Goal: Task Accomplishment & Management: Manage account settings

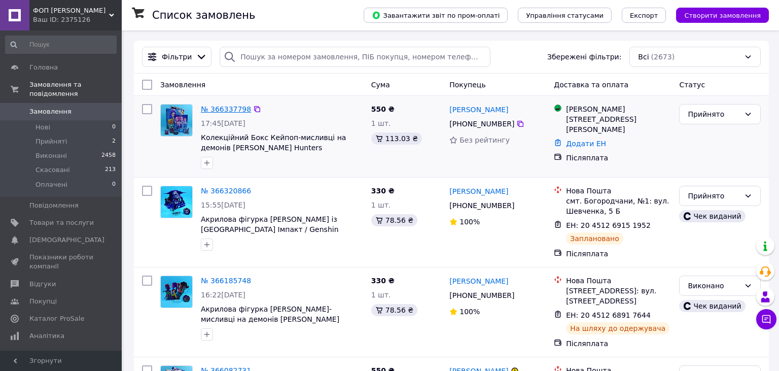
click at [219, 107] on link "№ 366337798" at bounding box center [226, 109] width 50 height 8
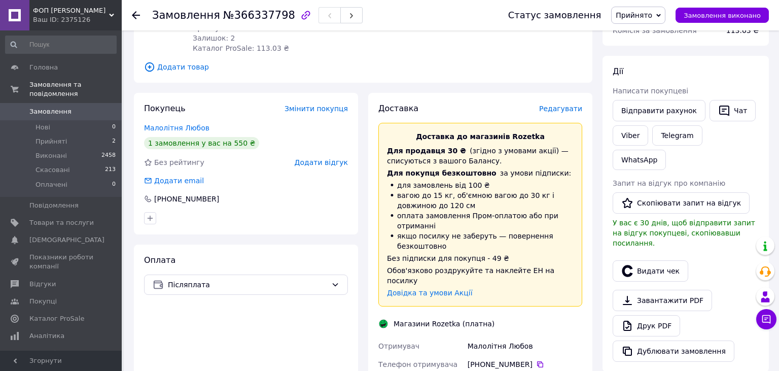
scroll to position [197, 0]
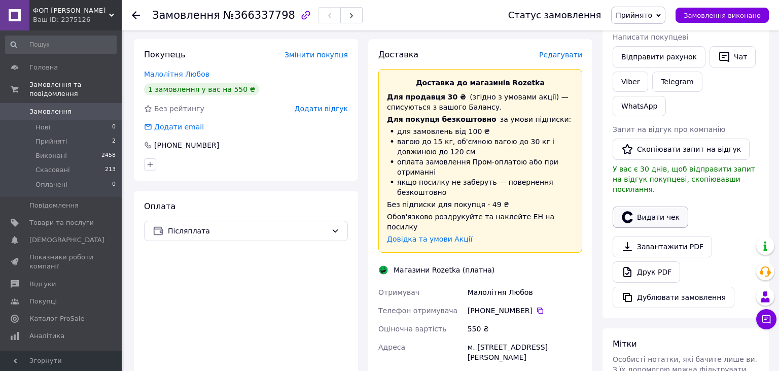
click at [646, 206] on button "Видати чек" at bounding box center [651, 216] width 76 height 21
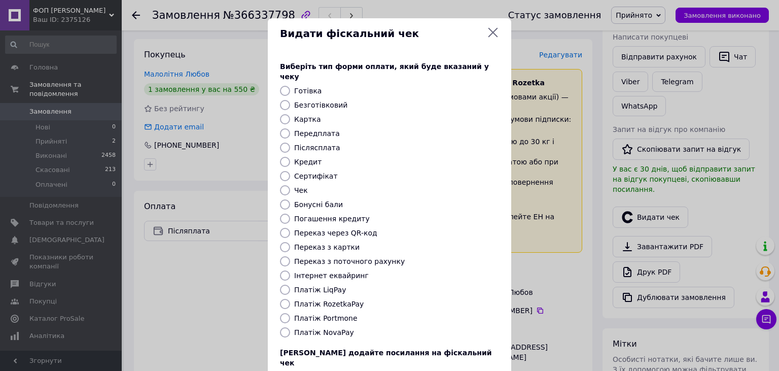
click at [322, 144] on label "Післясплата" at bounding box center [317, 148] width 46 height 8
click at [290, 143] on input "Післясплата" at bounding box center [285, 148] width 10 height 10
radio input "true"
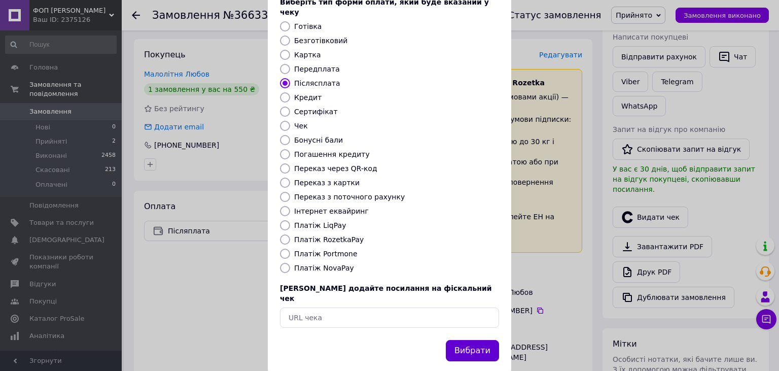
click at [479, 340] on button "Вибрати" at bounding box center [472, 351] width 53 height 22
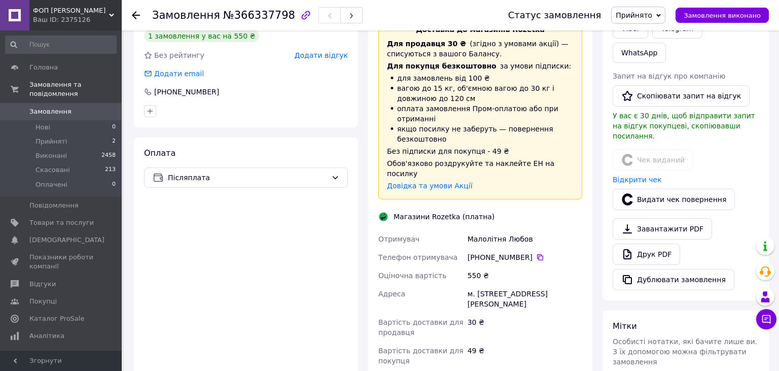
scroll to position [143, 0]
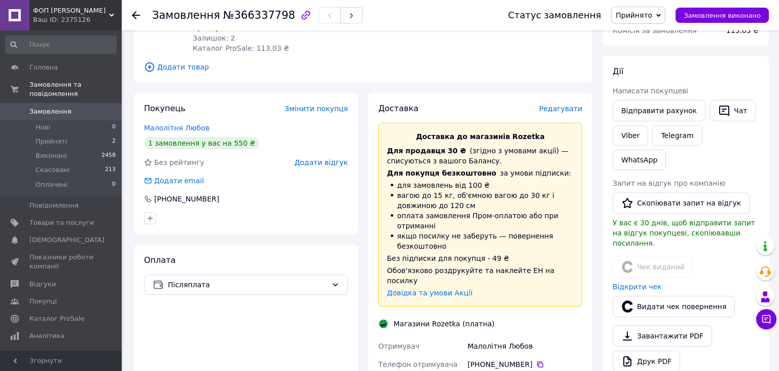
click at [563, 104] on span "Редагувати" at bounding box center [560, 108] width 43 height 8
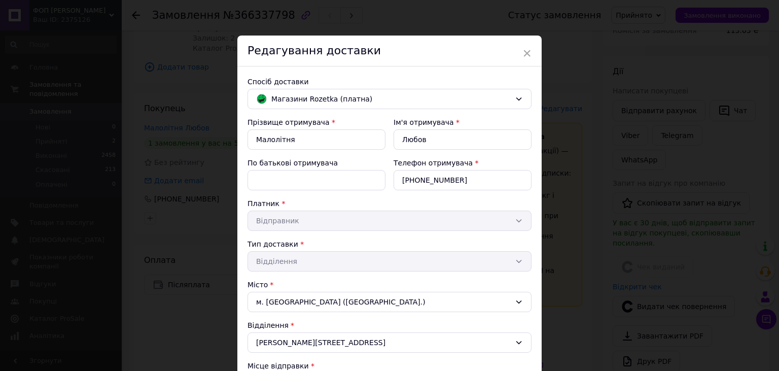
scroll to position [197, 0]
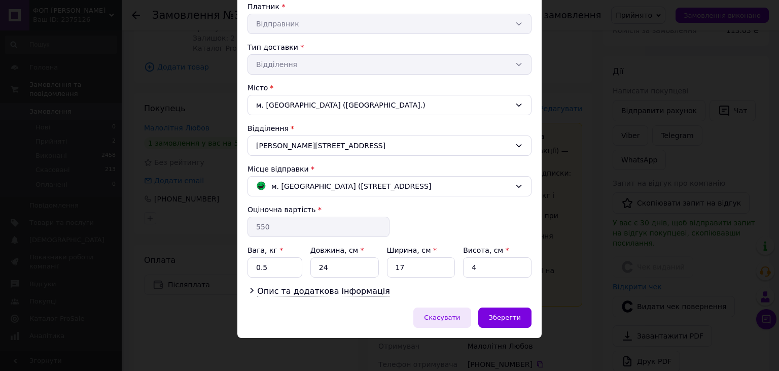
click at [444, 314] on span "Скасувати" at bounding box center [442, 317] width 36 height 8
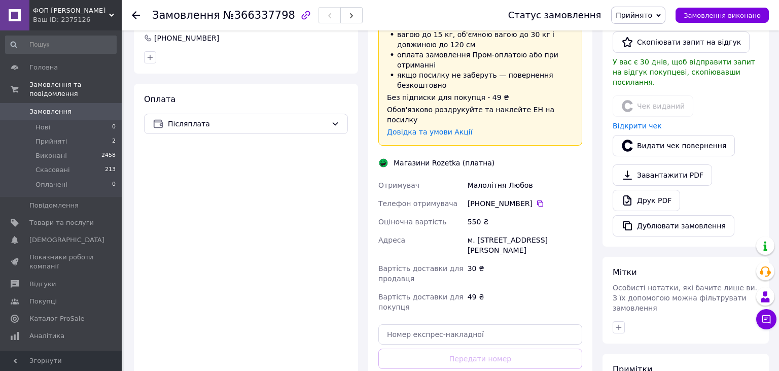
scroll to position [357, 0]
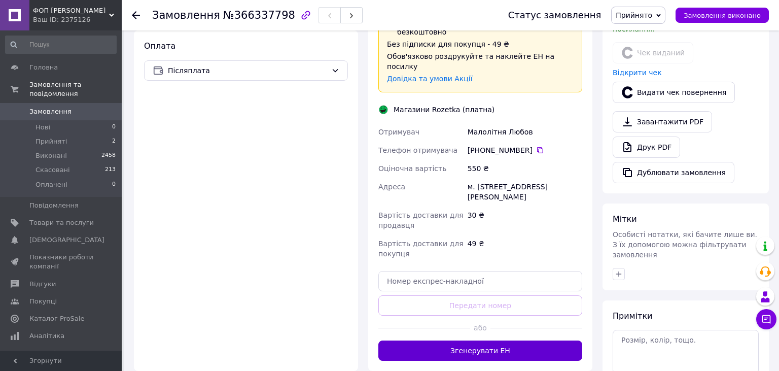
click at [485, 340] on button "Згенерувати ЕН" at bounding box center [480, 350] width 204 height 20
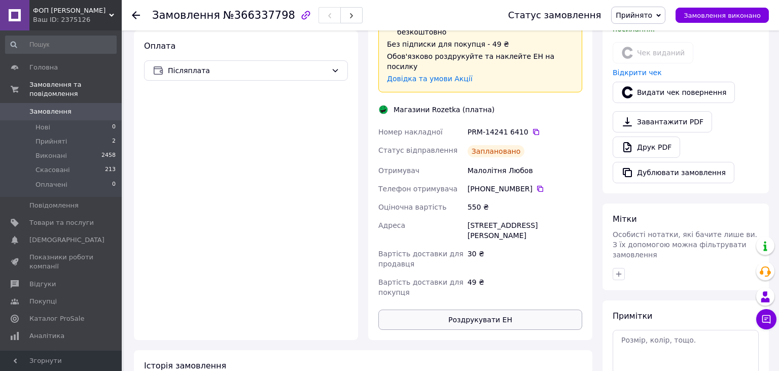
click at [438, 309] on button "Роздрукувати ЕН" at bounding box center [480, 319] width 204 height 20
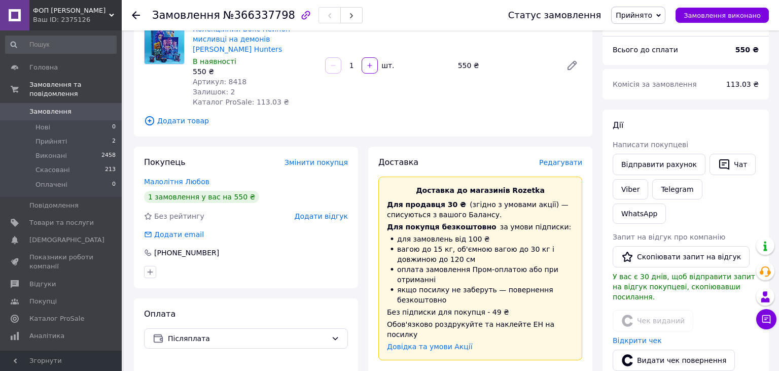
click at [52, 107] on span "Замовлення" at bounding box center [50, 111] width 42 height 9
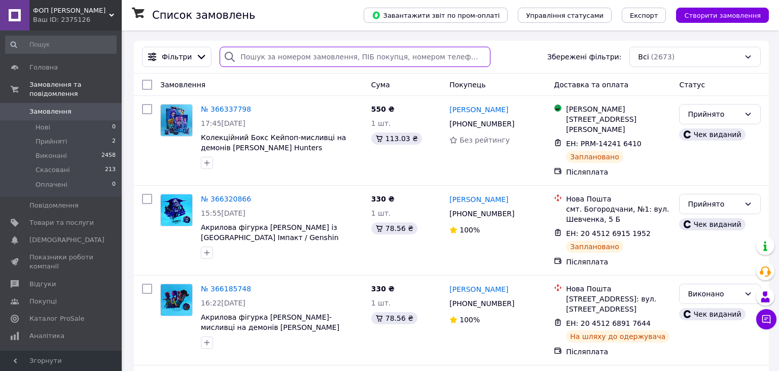
click at [289, 61] on input "search" at bounding box center [355, 57] width 270 height 20
paste input "365600425"
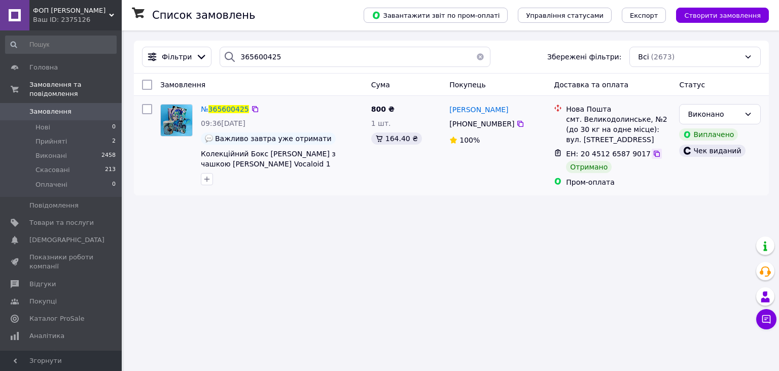
click at [653, 155] on icon at bounding box center [657, 154] width 8 height 8
drag, startPoint x: 579, startPoint y: 155, endPoint x: 636, endPoint y: 151, distance: 57.0
click at [636, 151] on span "ЕН: 20 4512 6587 9017" at bounding box center [608, 154] width 85 height 8
copy span "20 4512 6587 9017"
drag, startPoint x: 291, startPoint y: 58, endPoint x: 189, endPoint y: 49, distance: 102.4
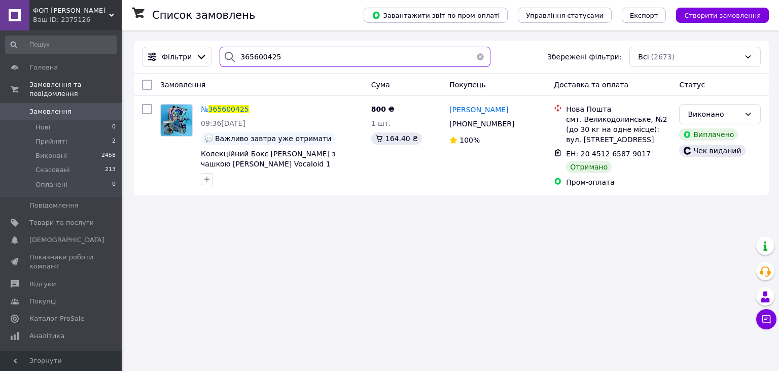
click at [220, 49] on input "365600425" at bounding box center [355, 57] width 270 height 20
paste input "453712"
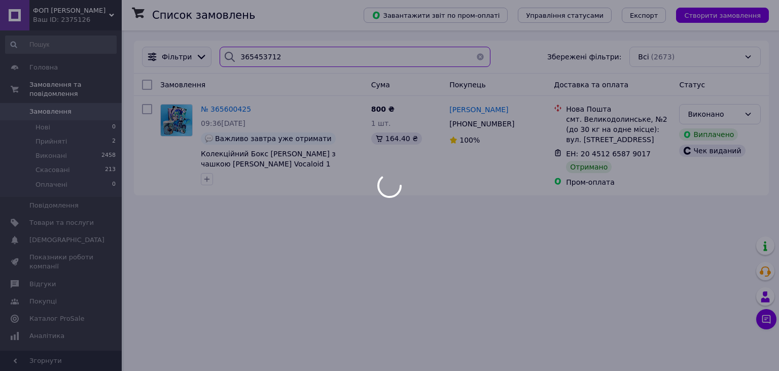
type input "365453712"
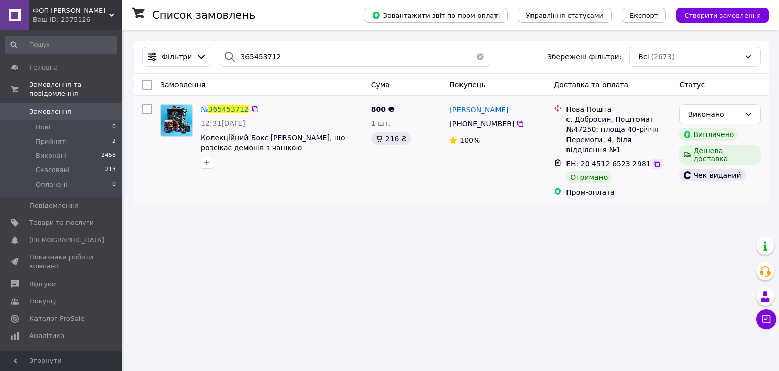
click at [654, 164] on icon at bounding box center [657, 164] width 6 height 6
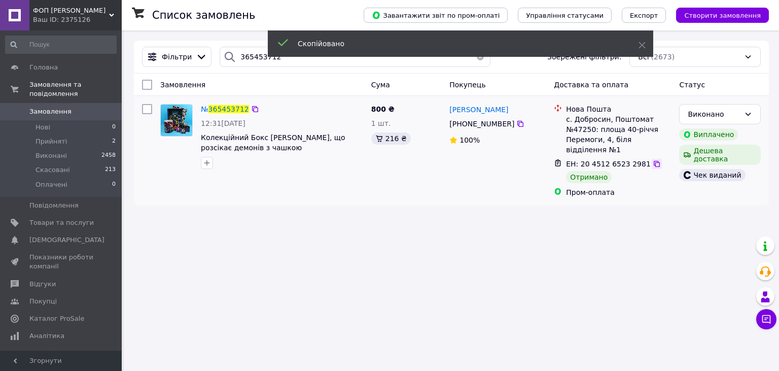
click at [654, 164] on icon at bounding box center [657, 164] width 6 height 6
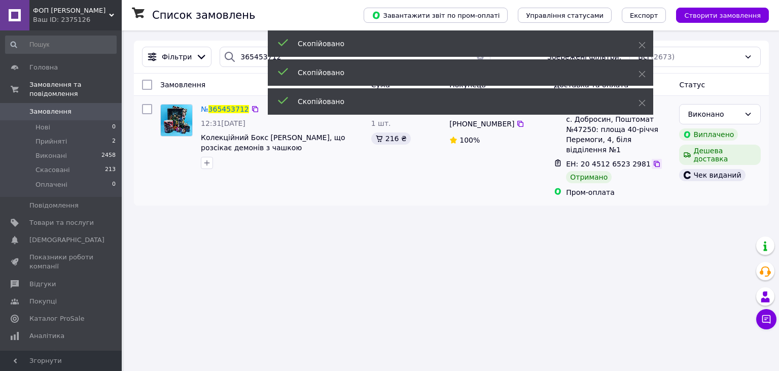
click at [654, 164] on icon at bounding box center [657, 164] width 6 height 6
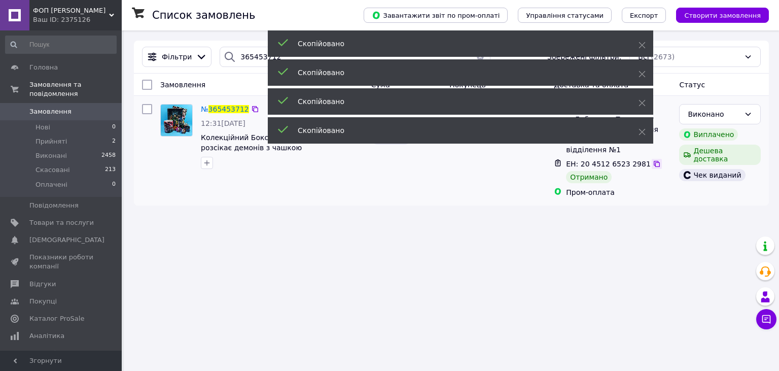
click at [654, 164] on icon at bounding box center [657, 164] width 6 height 6
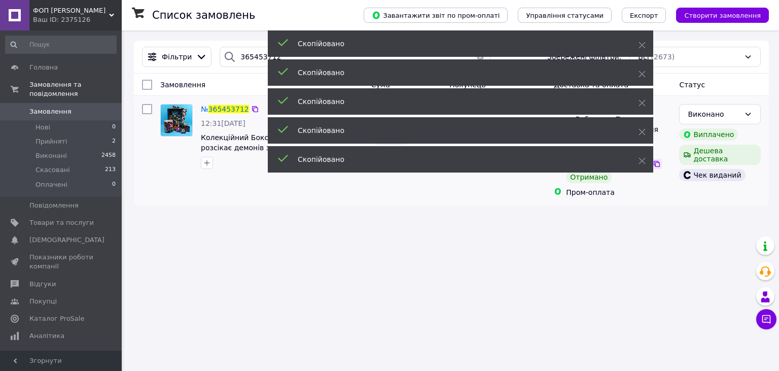
click at [646, 164] on div "Скопійовано" at bounding box center [460, 159] width 385 height 26
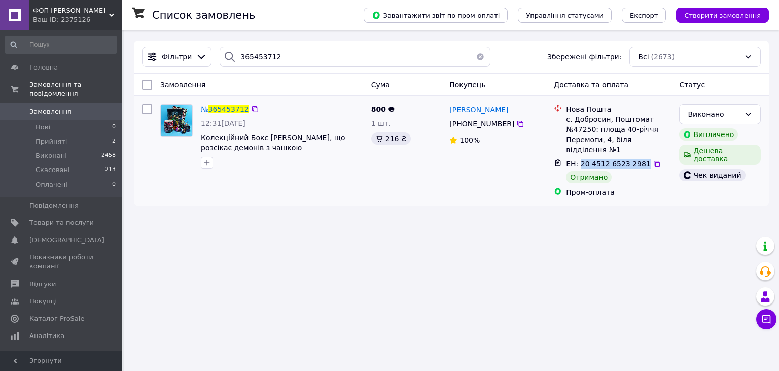
drag, startPoint x: 637, startPoint y: 163, endPoint x: 580, endPoint y: 159, distance: 57.0
click at [579, 160] on span "ЕН: 20 4512 6523 2981" at bounding box center [608, 164] width 85 height 8
copy span "20 4512 6523 2981"
click at [472, 58] on button "button" at bounding box center [480, 57] width 20 height 20
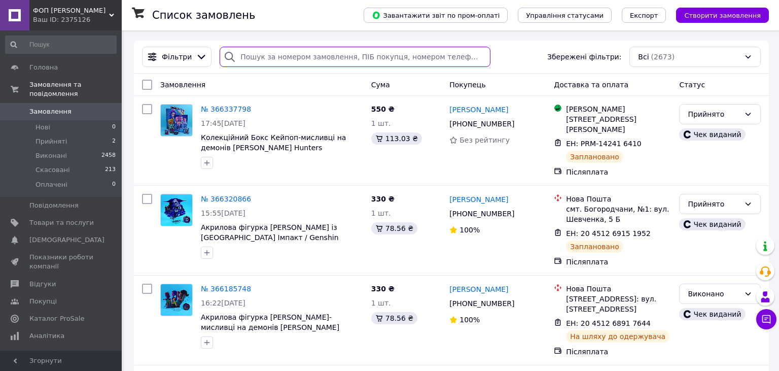
click at [334, 56] on input "search" at bounding box center [355, 57] width 270 height 20
paste input "365453712"
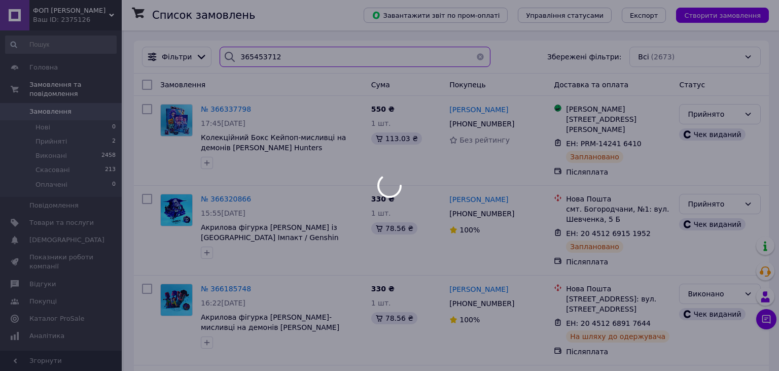
type input "365453712"
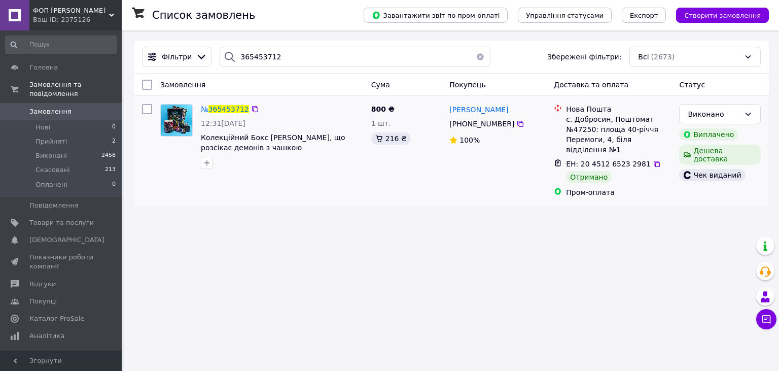
click at [717, 135] on div "Виплачено" at bounding box center [708, 134] width 59 height 12
click at [224, 147] on span "Колекційний Бокс [PERSON_NAME], що розсікає демонів з чашкою [PERSON_NAME] четв…" at bounding box center [273, 147] width 145 height 28
click at [222, 108] on span "365453712" at bounding box center [228, 109] width 41 height 8
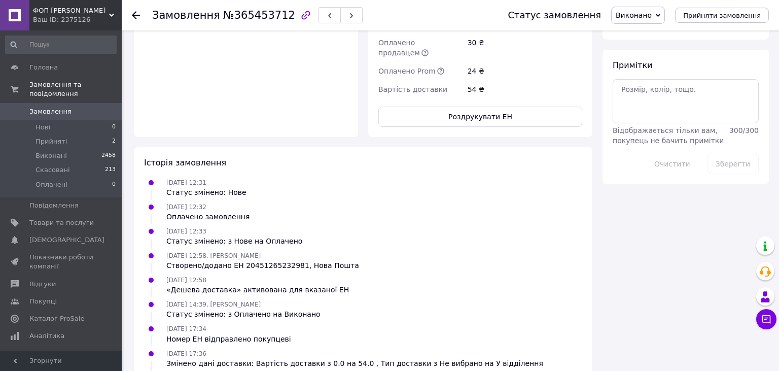
scroll to position [322, 0]
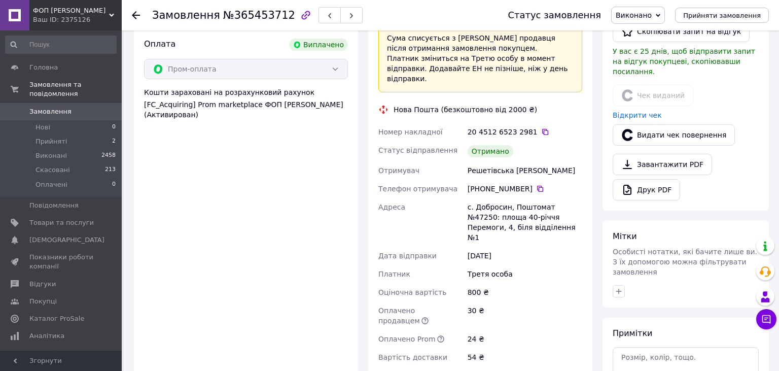
click at [44, 107] on span "Замовлення" at bounding box center [50, 111] width 42 height 9
